Goal: Consume media (video, audio)

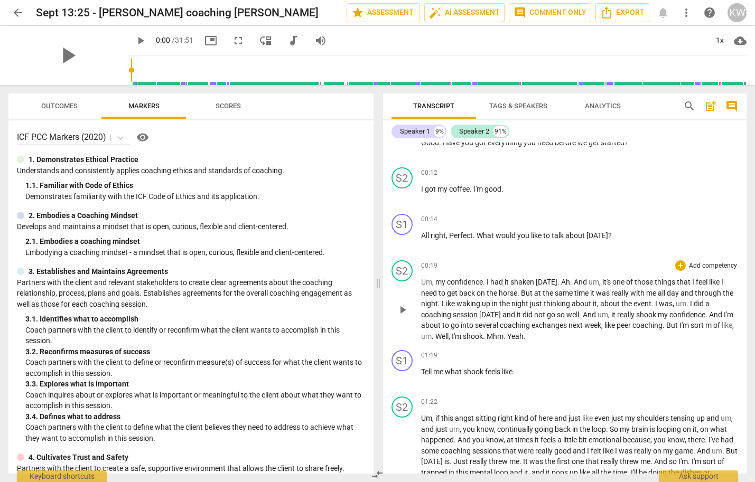
scroll to position [123, 0]
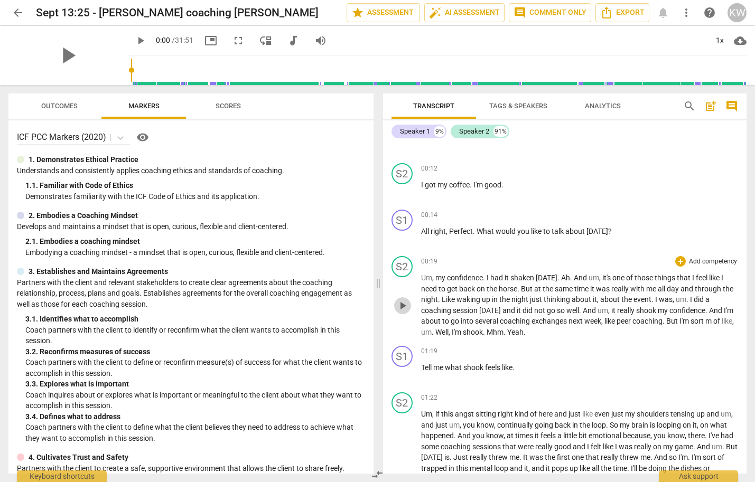
click at [400, 306] on span "play_arrow" at bounding box center [402, 305] width 13 height 13
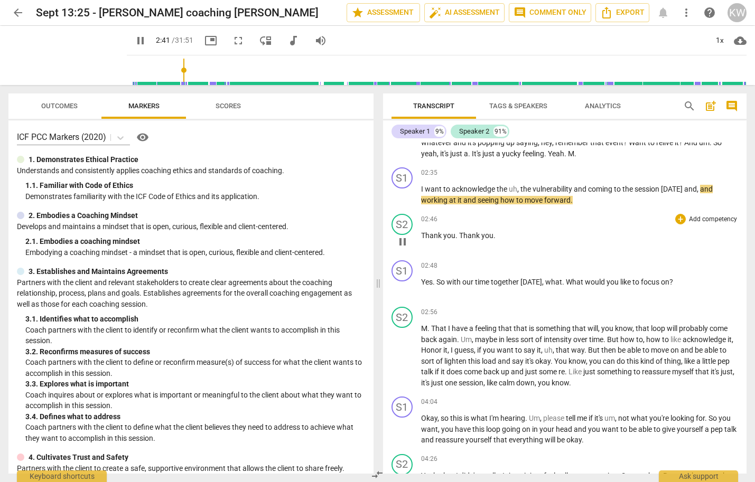
scroll to position [466, 0]
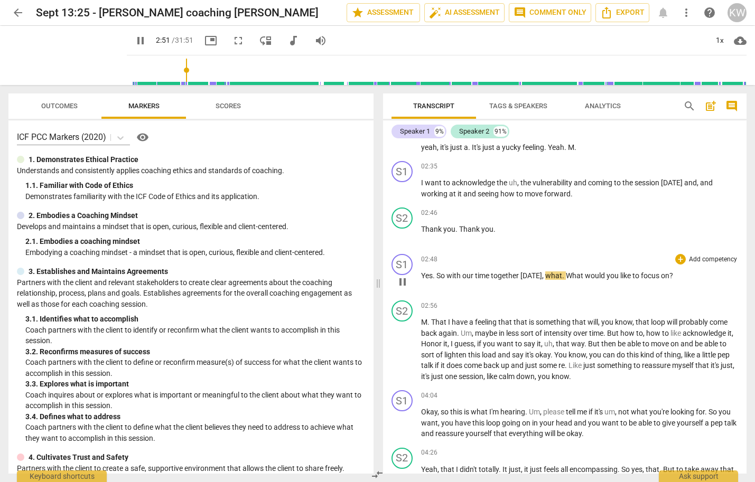
click at [401, 278] on span "pause" at bounding box center [402, 282] width 13 height 13
click at [134, 44] on span "play_arrow" at bounding box center [140, 40] width 13 height 13
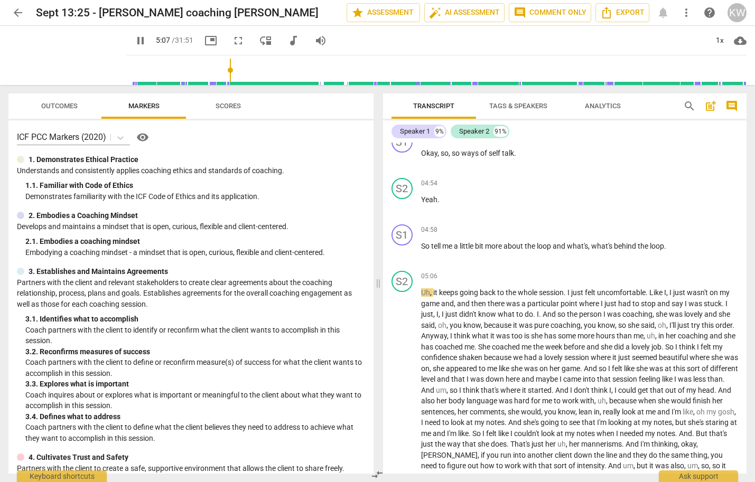
scroll to position [852, 0]
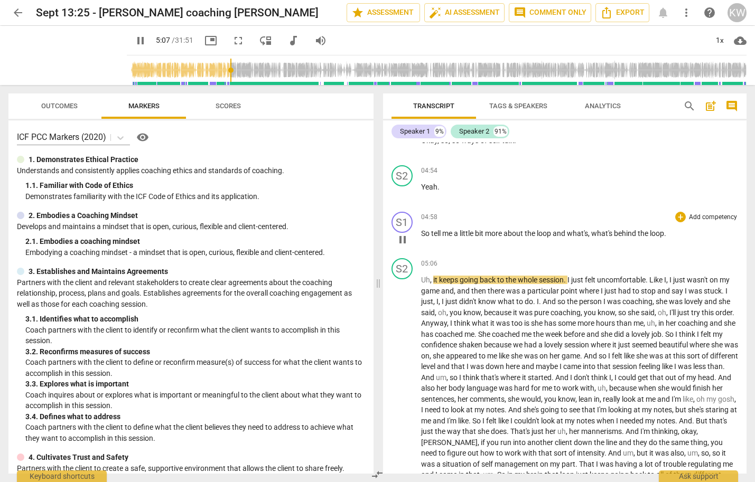
click at [478, 233] on span "bit" at bounding box center [480, 233] width 10 height 8
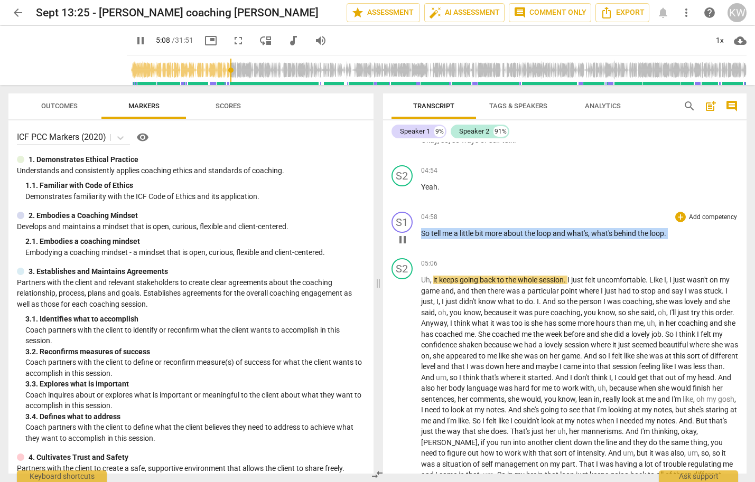
click at [478, 233] on span "bit" at bounding box center [480, 233] width 10 height 8
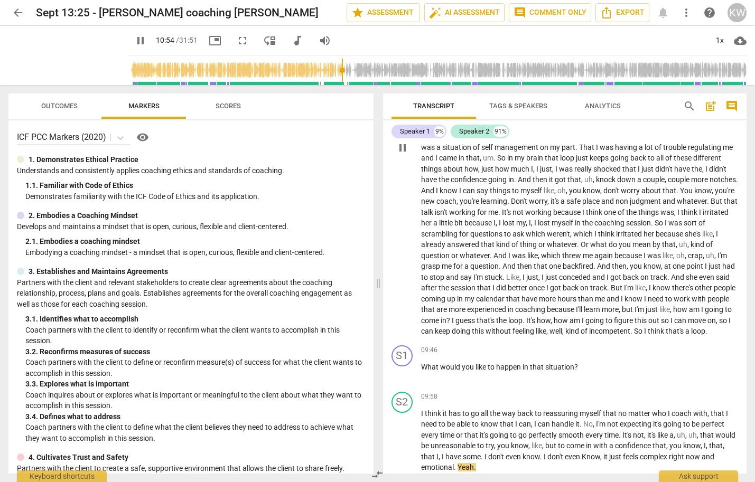
scroll to position [1500, 0]
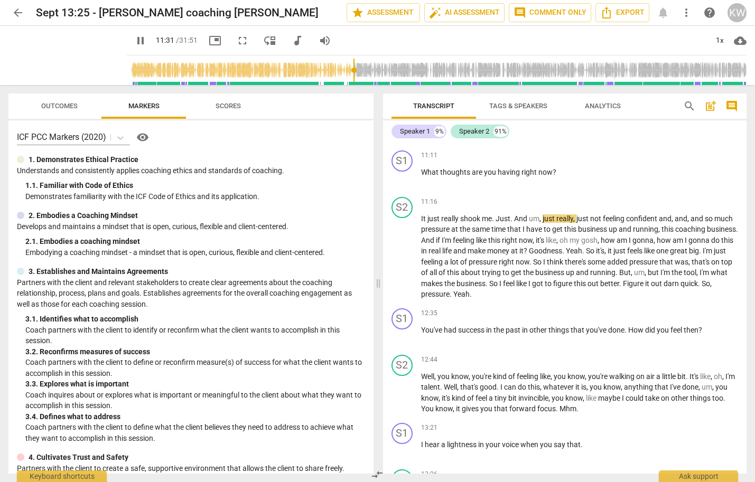
click at [134, 41] on span "pause" at bounding box center [140, 40] width 13 height 13
click at [134, 40] on span "play_arrow" at bounding box center [140, 40] width 13 height 13
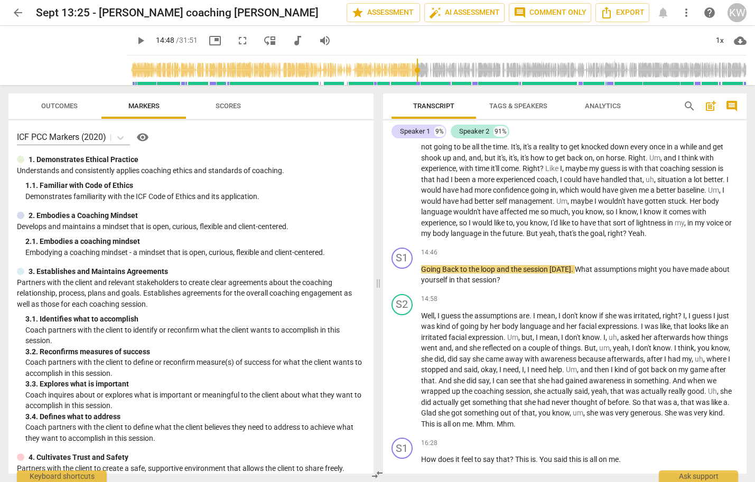
type input "888"
